Goal: Transaction & Acquisition: Download file/media

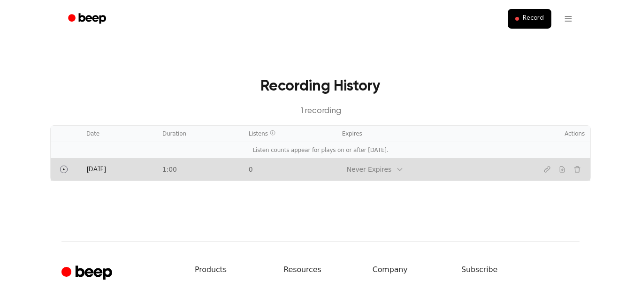
click at [315, 170] on td "0" at bounding box center [289, 169] width 93 height 23
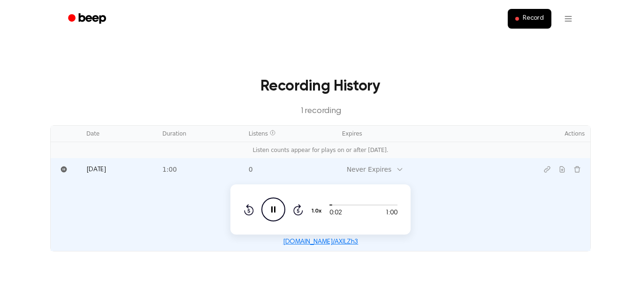
click at [279, 208] on icon "Pause Audio" at bounding box center [273, 210] width 24 height 24
click at [404, 163] on div at bounding box center [400, 169] width 8 height 13
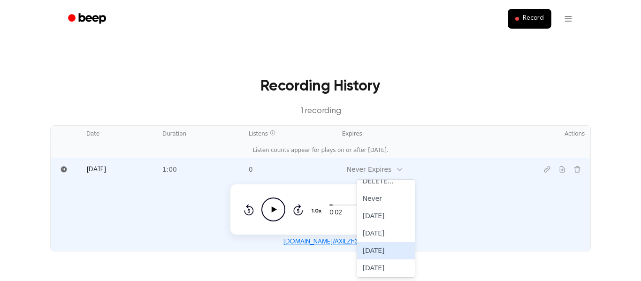
scroll to position [13, 0]
click at [404, 256] on div "[DATE]" at bounding box center [386, 256] width 58 height 17
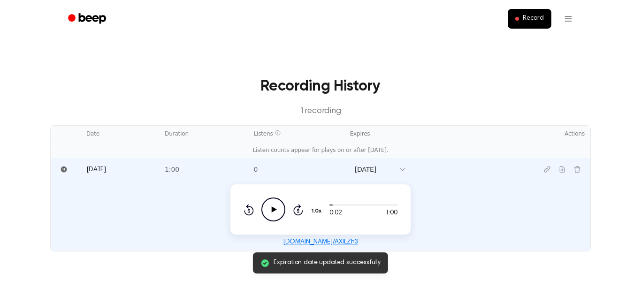
click at [235, 87] on h3 "Recording History" at bounding box center [320, 86] width 511 height 23
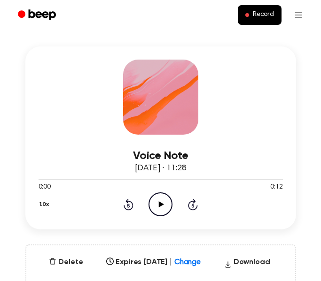
scroll to position [118, 0]
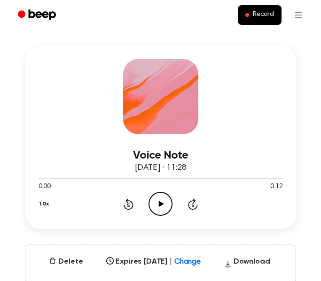
click at [159, 205] on icon at bounding box center [161, 204] width 5 height 6
click at [162, 201] on icon at bounding box center [160, 204] width 4 height 6
click at [162, 201] on icon "Play Audio" at bounding box center [160, 204] width 24 height 24
click at [162, 201] on icon at bounding box center [160, 204] width 4 height 6
click at [162, 201] on icon "Play Audio" at bounding box center [160, 204] width 24 height 24
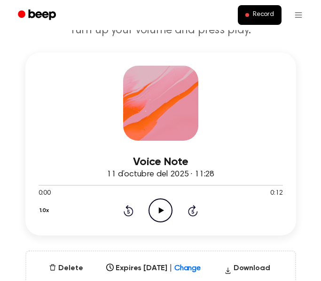
scroll to position [116, 0]
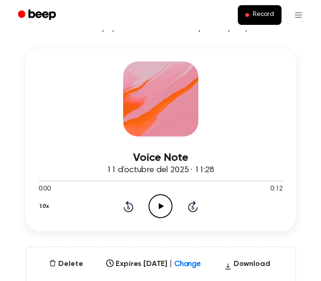
click at [163, 207] on icon "Play Audio" at bounding box center [160, 206] width 24 height 24
click at [163, 206] on icon "Pause Audio" at bounding box center [160, 206] width 24 height 24
click at [163, 206] on icon "Play Audio" at bounding box center [160, 206] width 24 height 24
click at [163, 207] on icon "Pause Audio" at bounding box center [160, 206] width 24 height 24
click at [164, 207] on icon "Play Audio" at bounding box center [160, 206] width 24 height 24
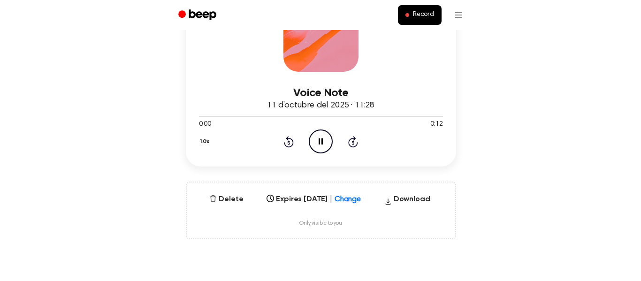
scroll to position [184, 0]
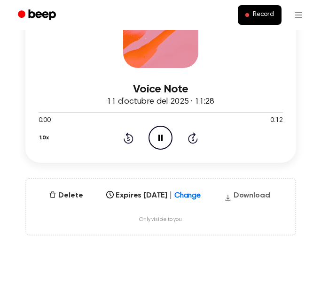
click at [247, 201] on button "Download" at bounding box center [247, 197] width 54 height 15
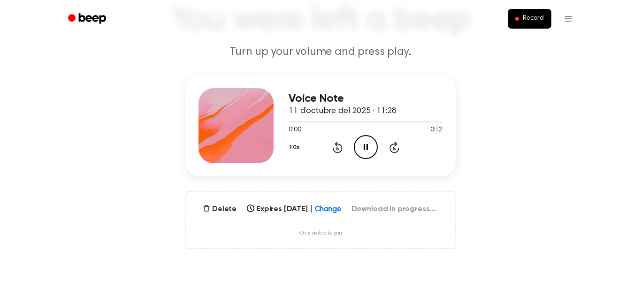
scroll to position [77, 0]
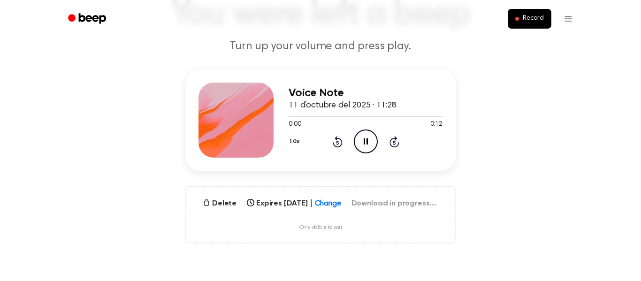
click at [320, 140] on icon "Pause Audio" at bounding box center [366, 142] width 24 height 24
click at [320, 139] on icon "Play Audio" at bounding box center [366, 142] width 24 height 24
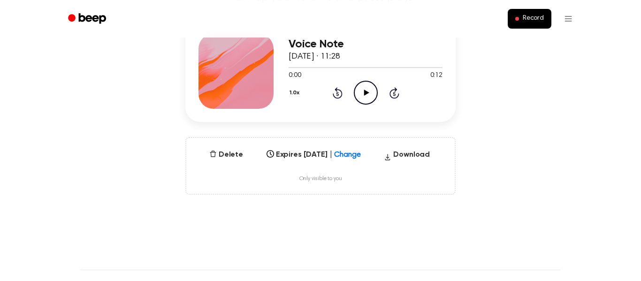
scroll to position [122, 0]
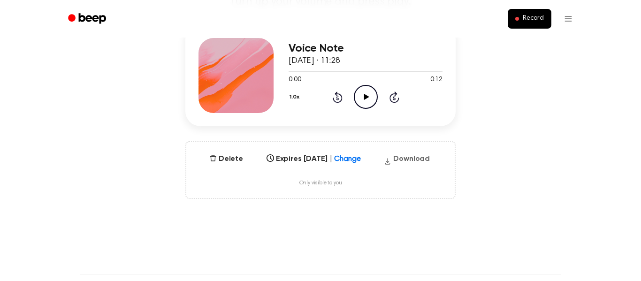
click at [407, 160] on button "Download" at bounding box center [407, 160] width 54 height 15
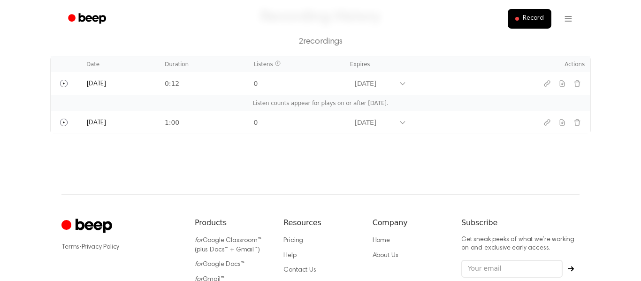
scroll to position [68, 0]
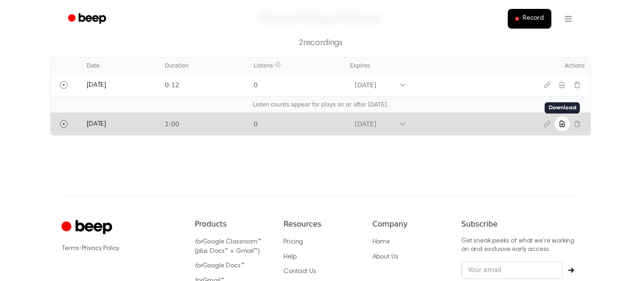
click at [560, 123] on icon "Download recording" at bounding box center [563, 124] width 8 height 8
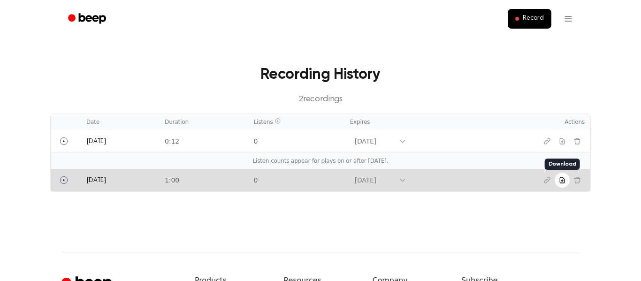
scroll to position [10, 0]
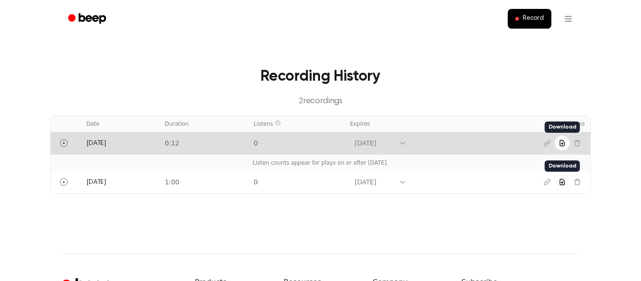
click at [559, 145] on icon "Download recording" at bounding box center [563, 143] width 8 height 8
